Goal: Task Accomplishment & Management: Complete application form

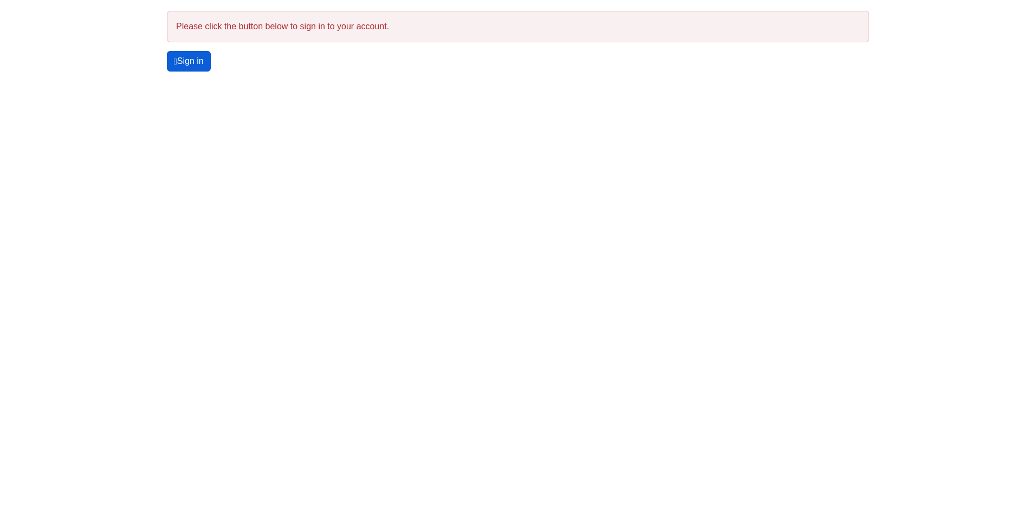
click at [198, 60] on link "Sign in" at bounding box center [189, 61] width 44 height 21
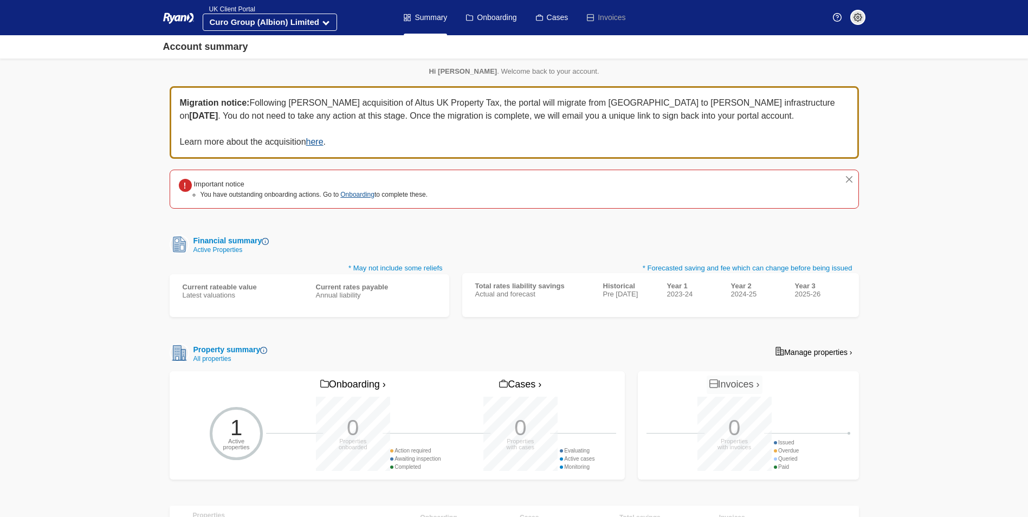
click at [237, 436] on div "1 Active properties" at bounding box center [236, 434] width 74 height 74
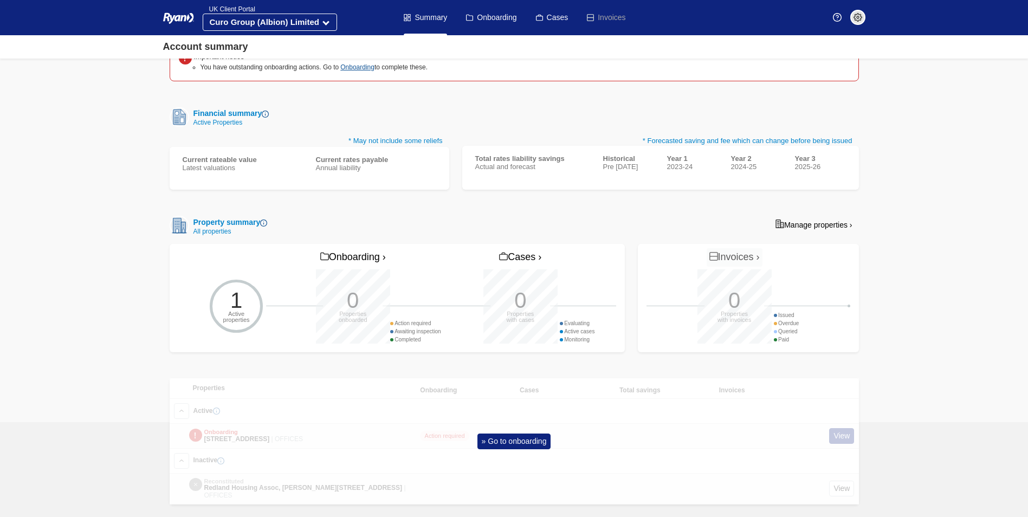
scroll to position [141, 0]
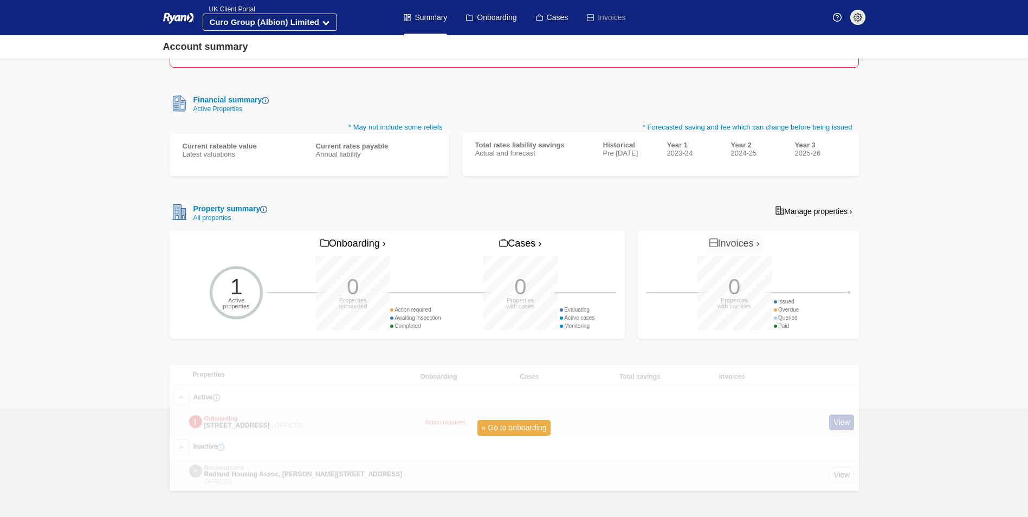
click at [526, 425] on link "» Go to onboarding" at bounding box center [514, 428] width 74 height 16
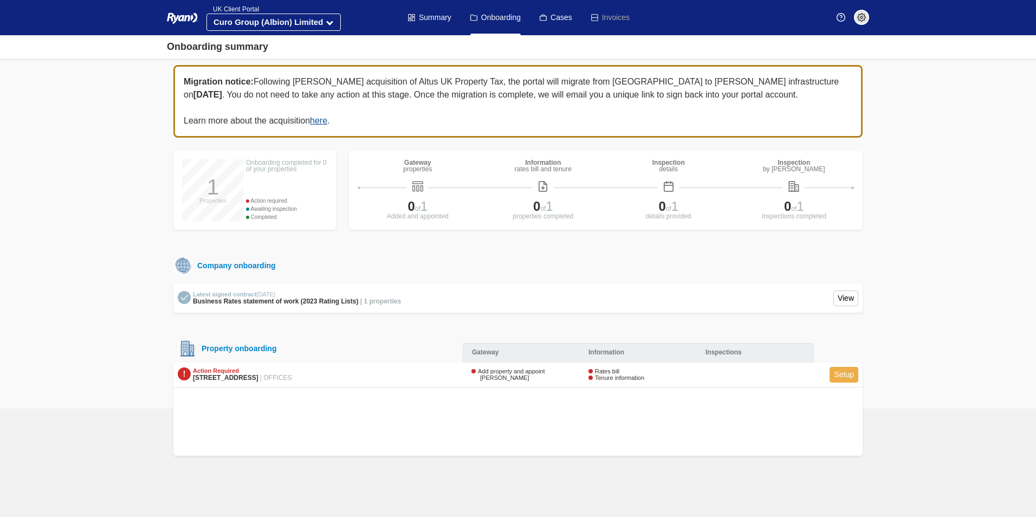
click at [851, 372] on link "Setup" at bounding box center [844, 375] width 29 height 16
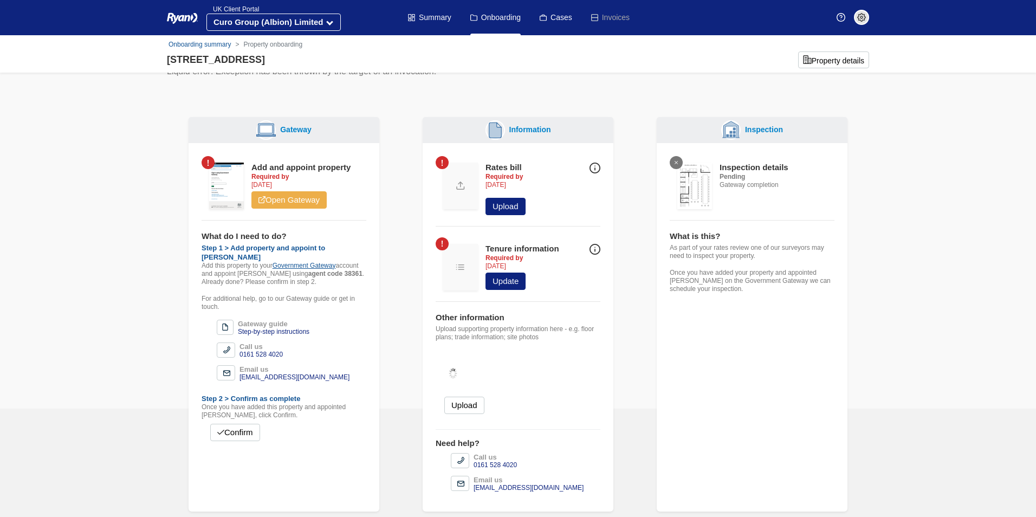
click at [302, 195] on link "Open Gateway" at bounding box center [288, 199] width 75 height 17
click at [861, 19] on img at bounding box center [861, 17] width 9 height 9
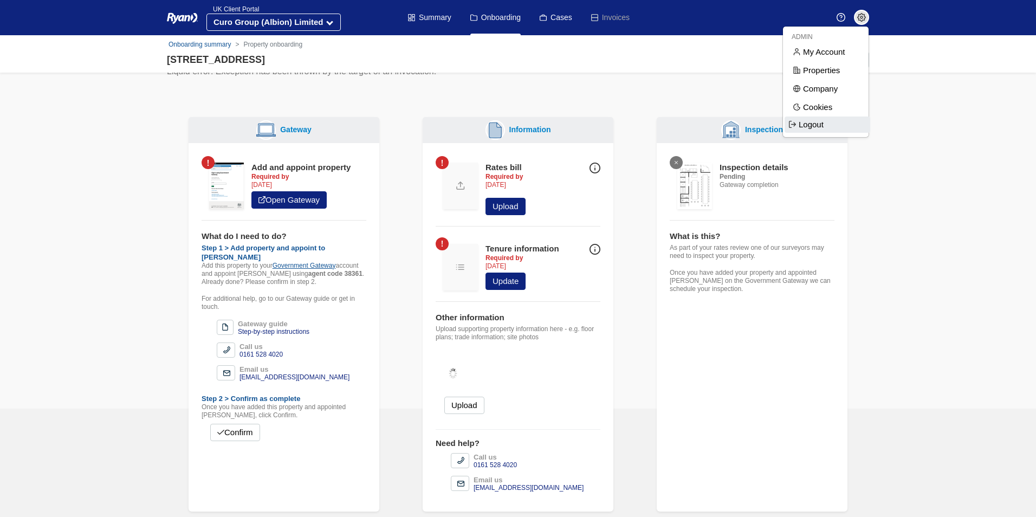
click at [819, 122] on span "Logout" at bounding box center [828, 125] width 86 height 16
